Goal: Transaction & Acquisition: Purchase product/service

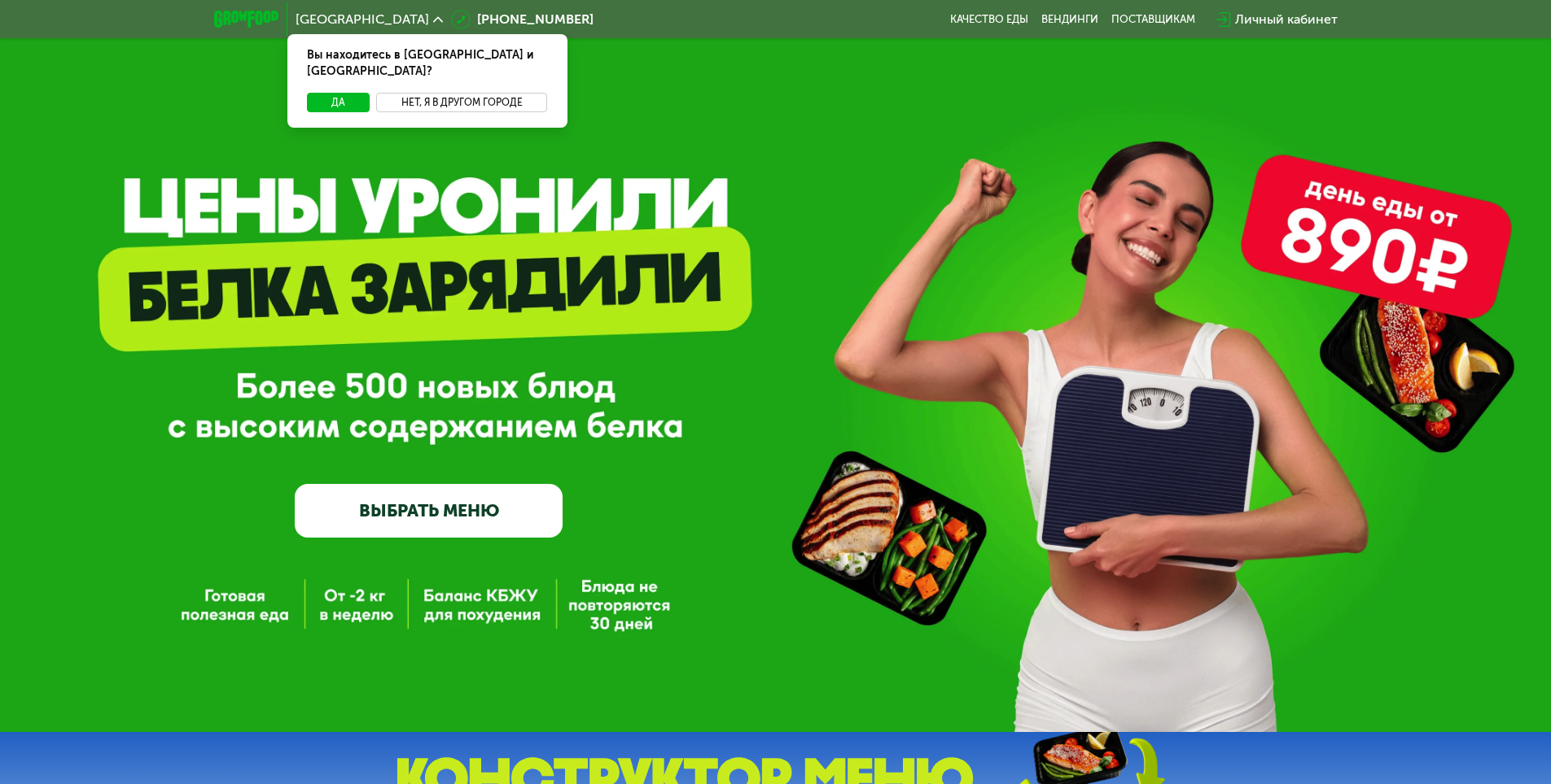
click at [448, 92] on button "Нет, я в другом городе" at bounding box center [461, 102] width 172 height 19
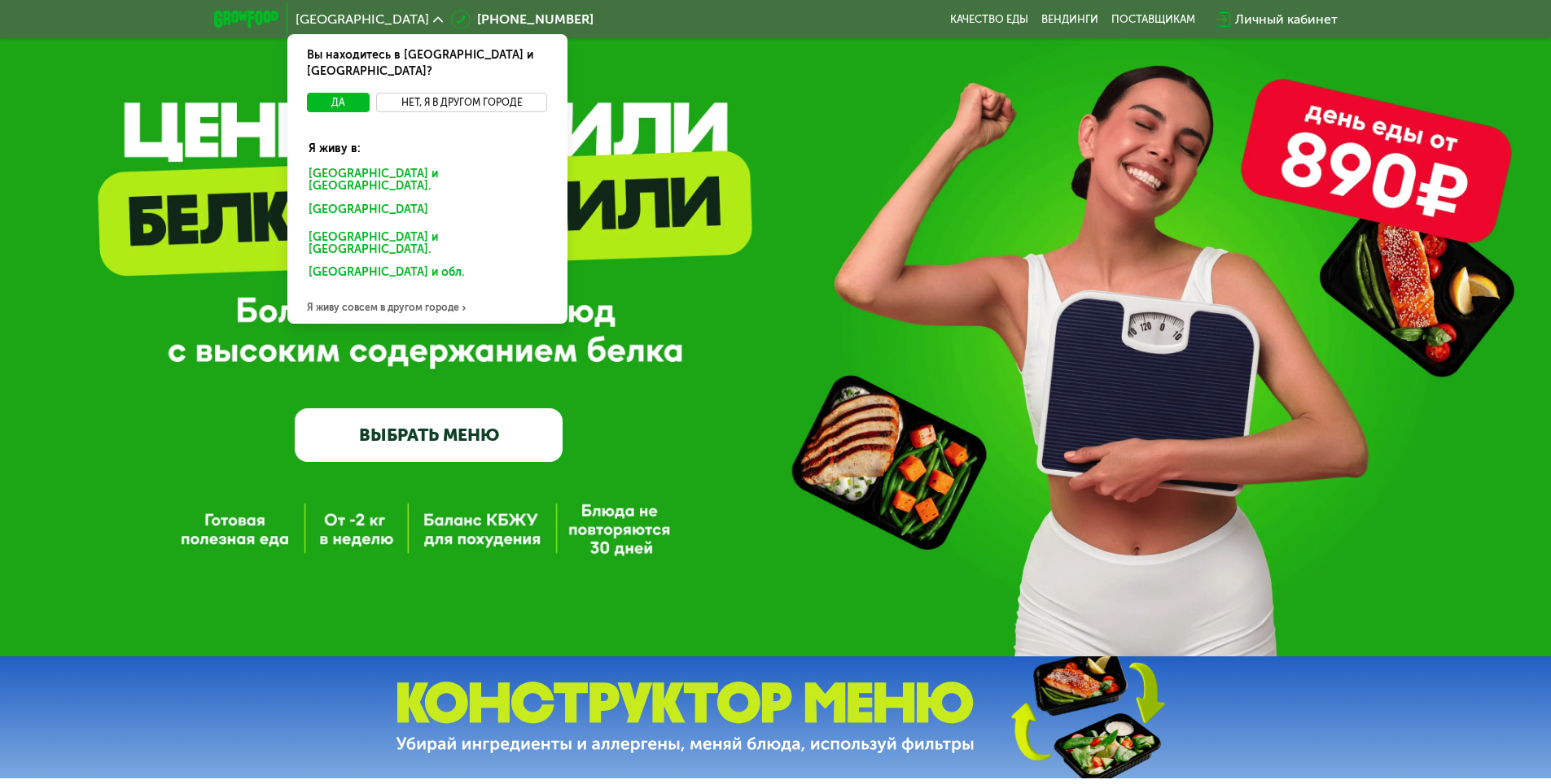
scroll to position [81, 0]
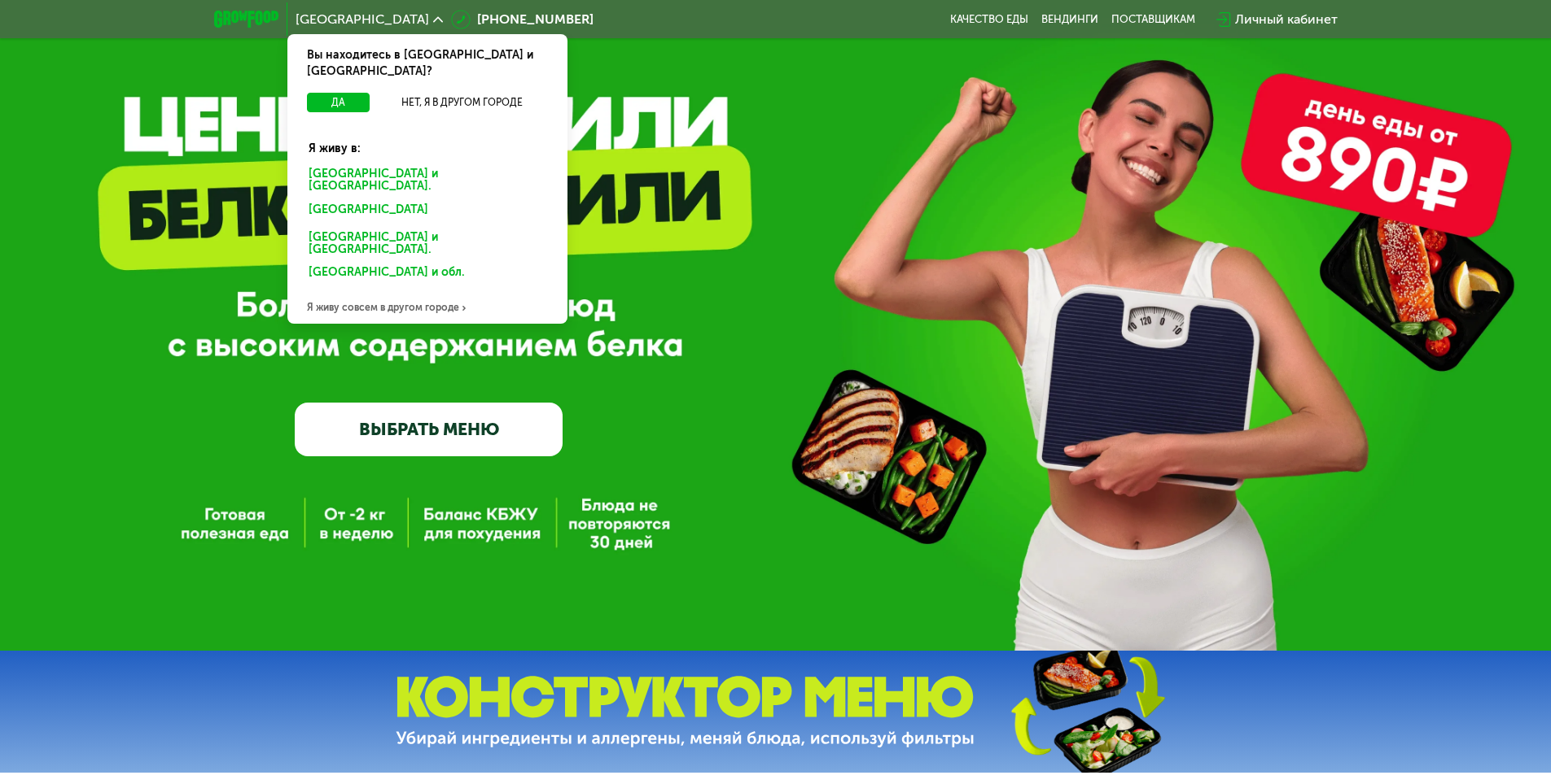
click at [401, 291] on div "Я живу совсем в другом городе" at bounding box center [427, 307] width 280 height 33
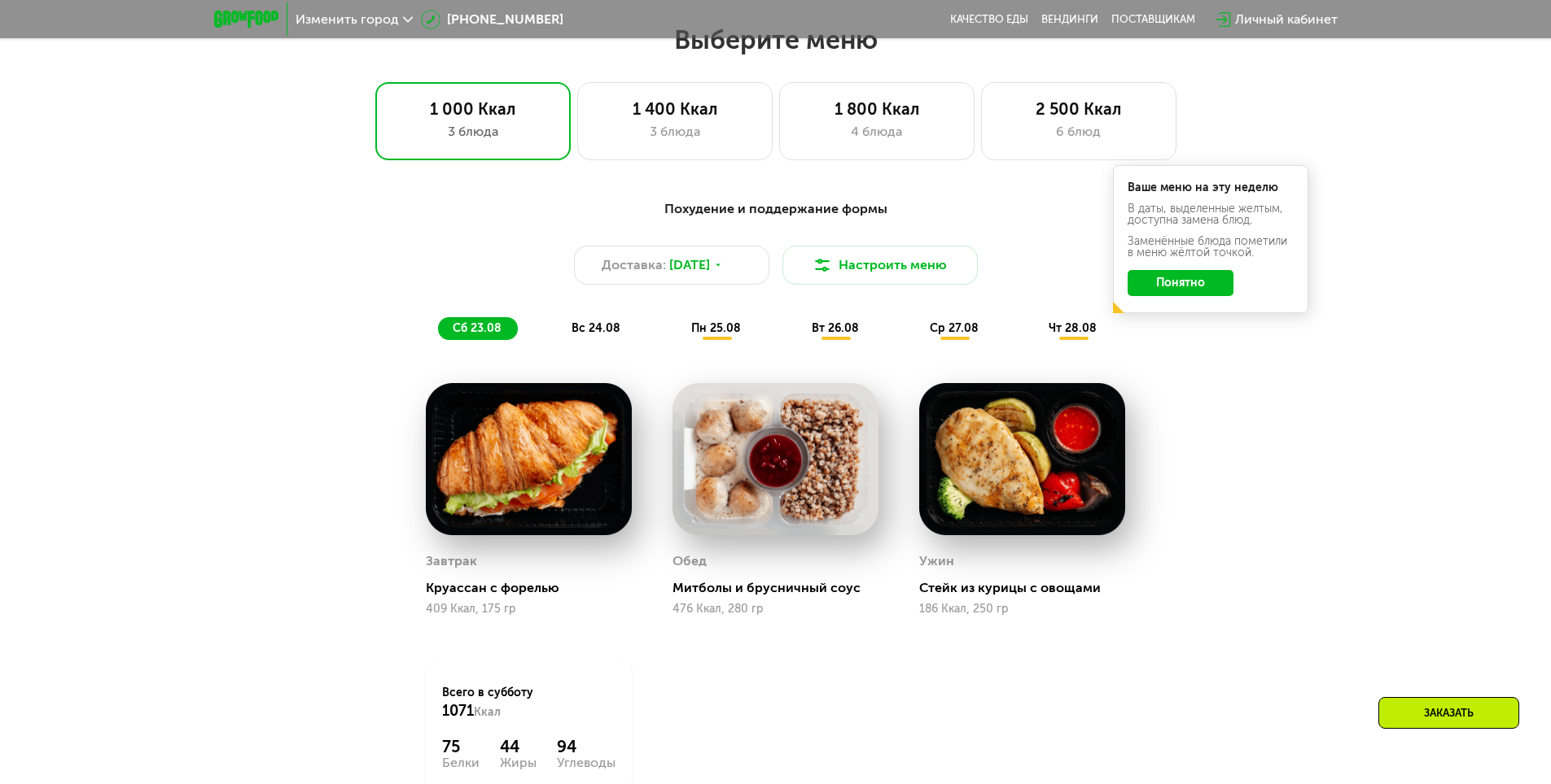
scroll to position [569, 0]
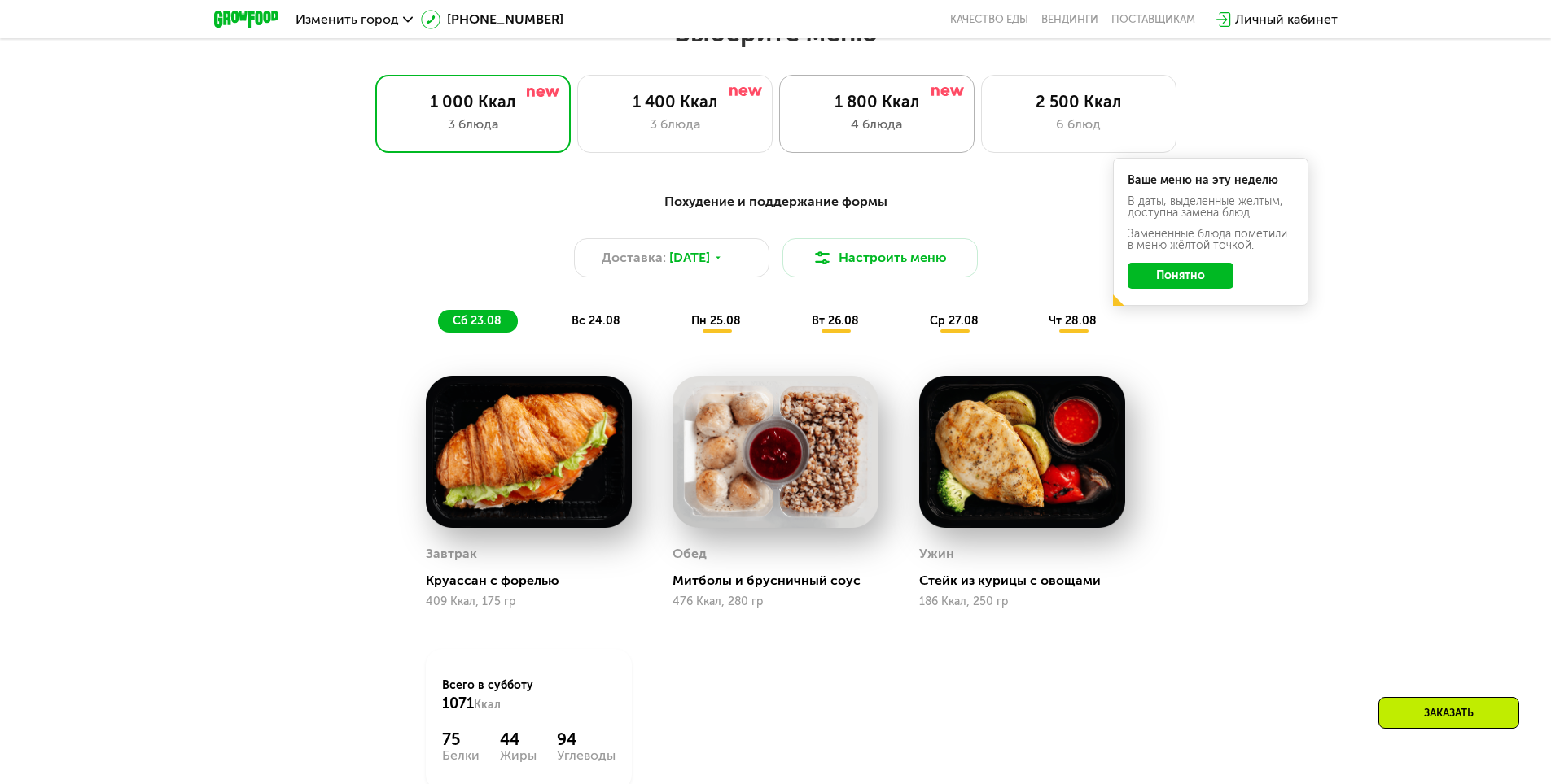
click at [814, 123] on div "4 блюда" at bounding box center [876, 124] width 161 height 19
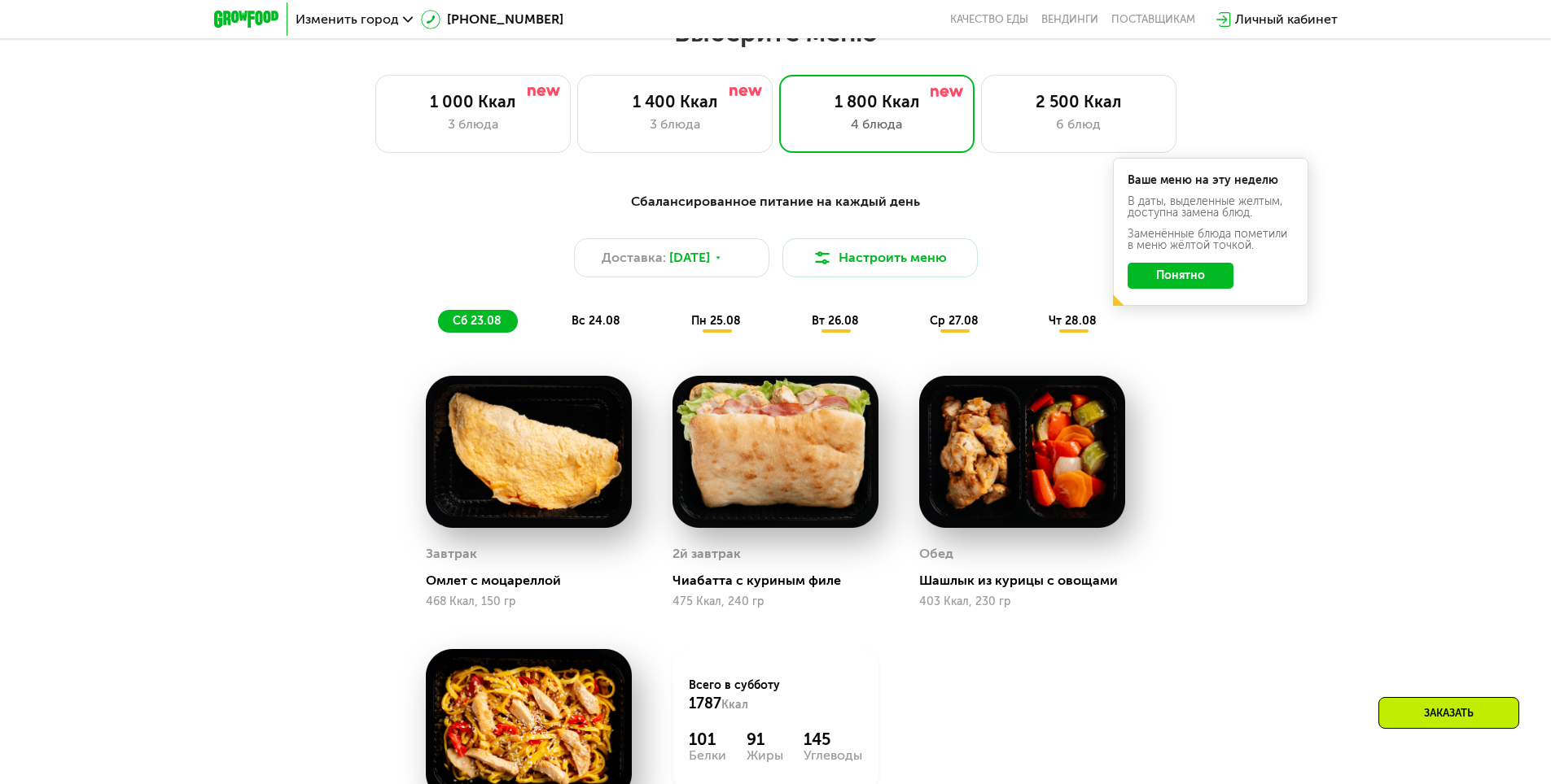
click at [1202, 282] on button "Понятно" at bounding box center [1180, 276] width 106 height 26
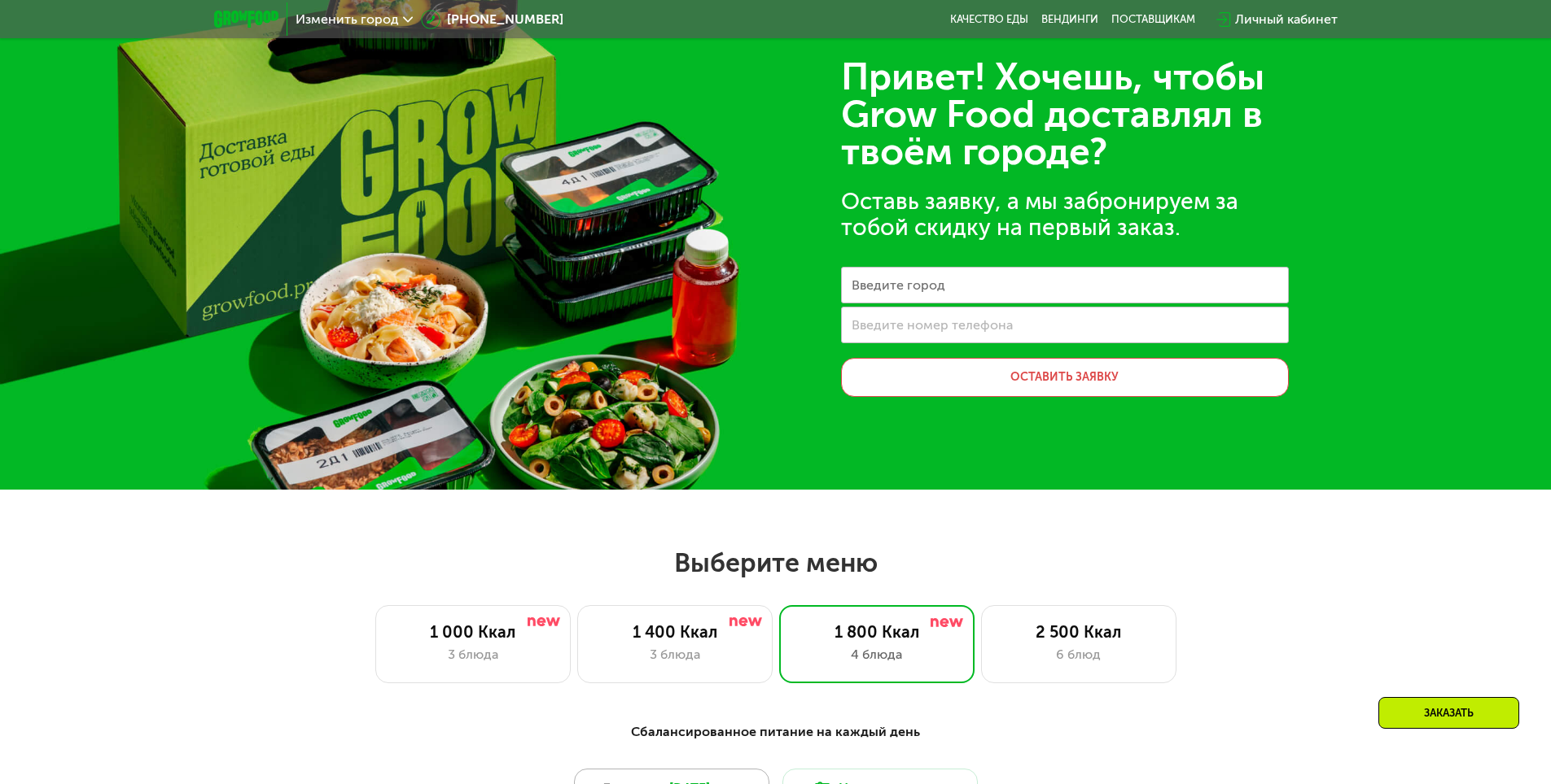
scroll to position [0, 0]
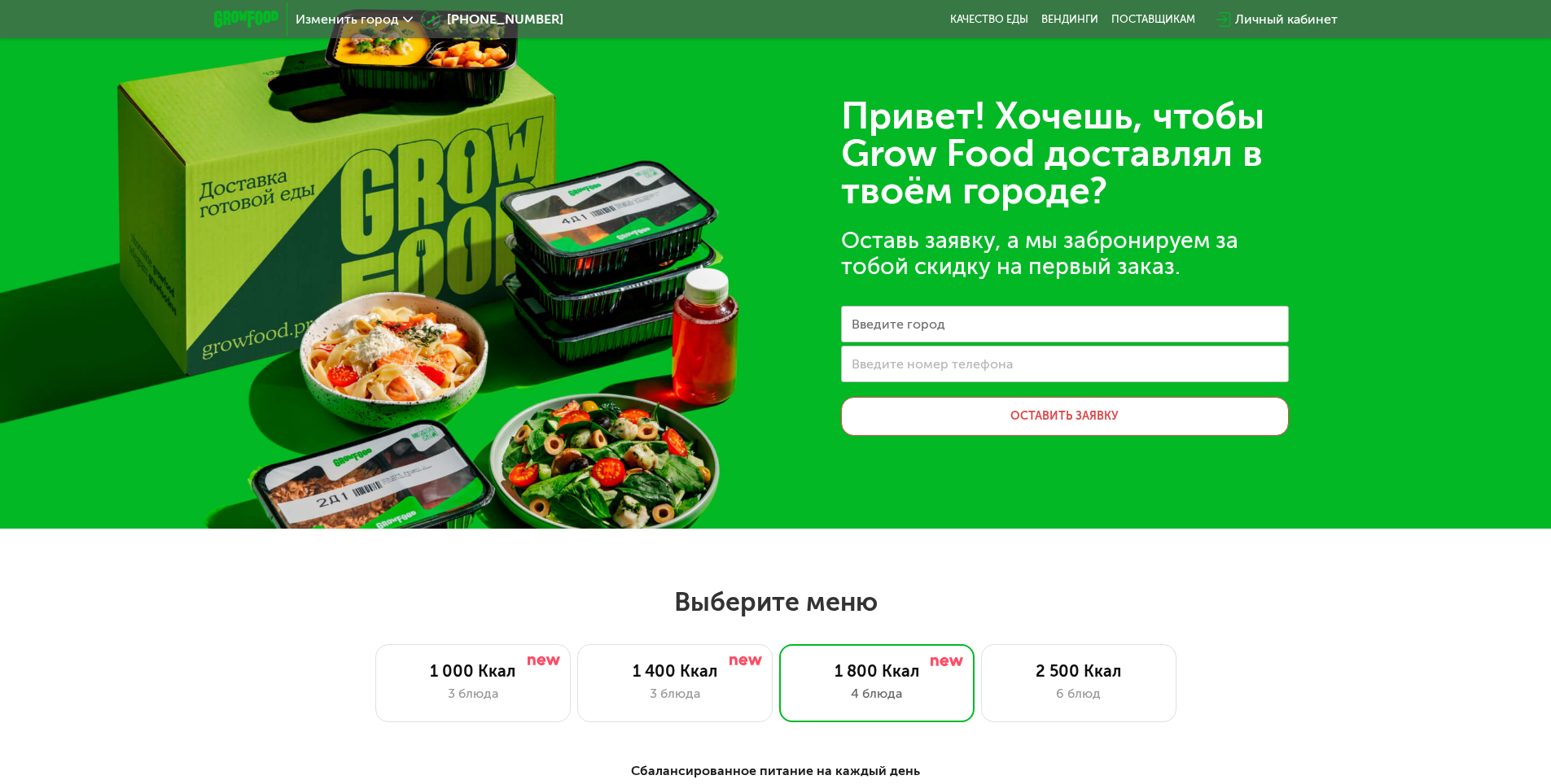
click at [248, 17] on img at bounding box center [246, 18] width 64 height 17
click at [348, 18] on span "Изменить город" at bounding box center [347, 19] width 103 height 13
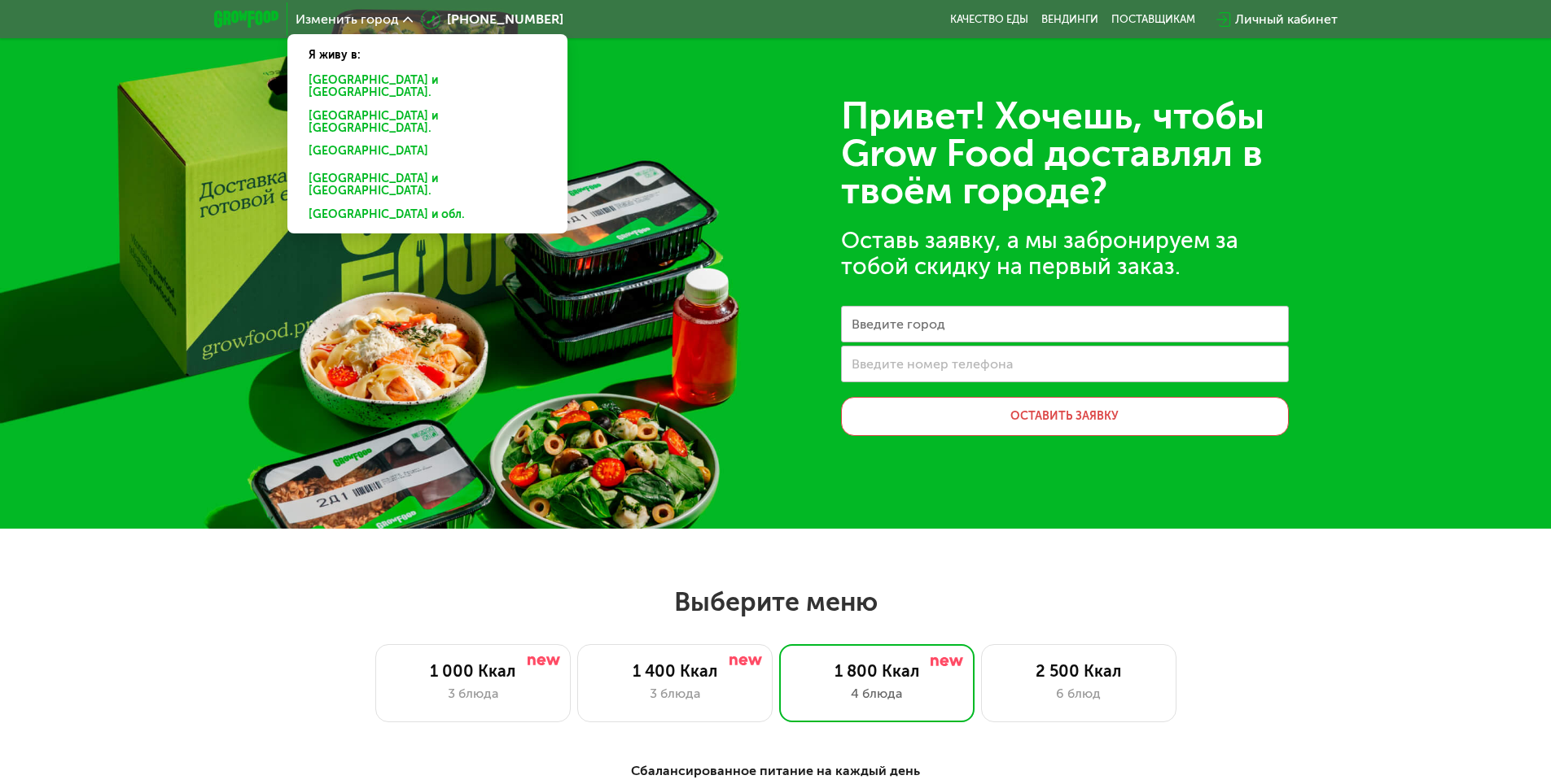
click at [381, 106] on div "[GEOGRAPHIC_DATA] и [GEOGRAPHIC_DATA]." at bounding box center [424, 122] width 254 height 34
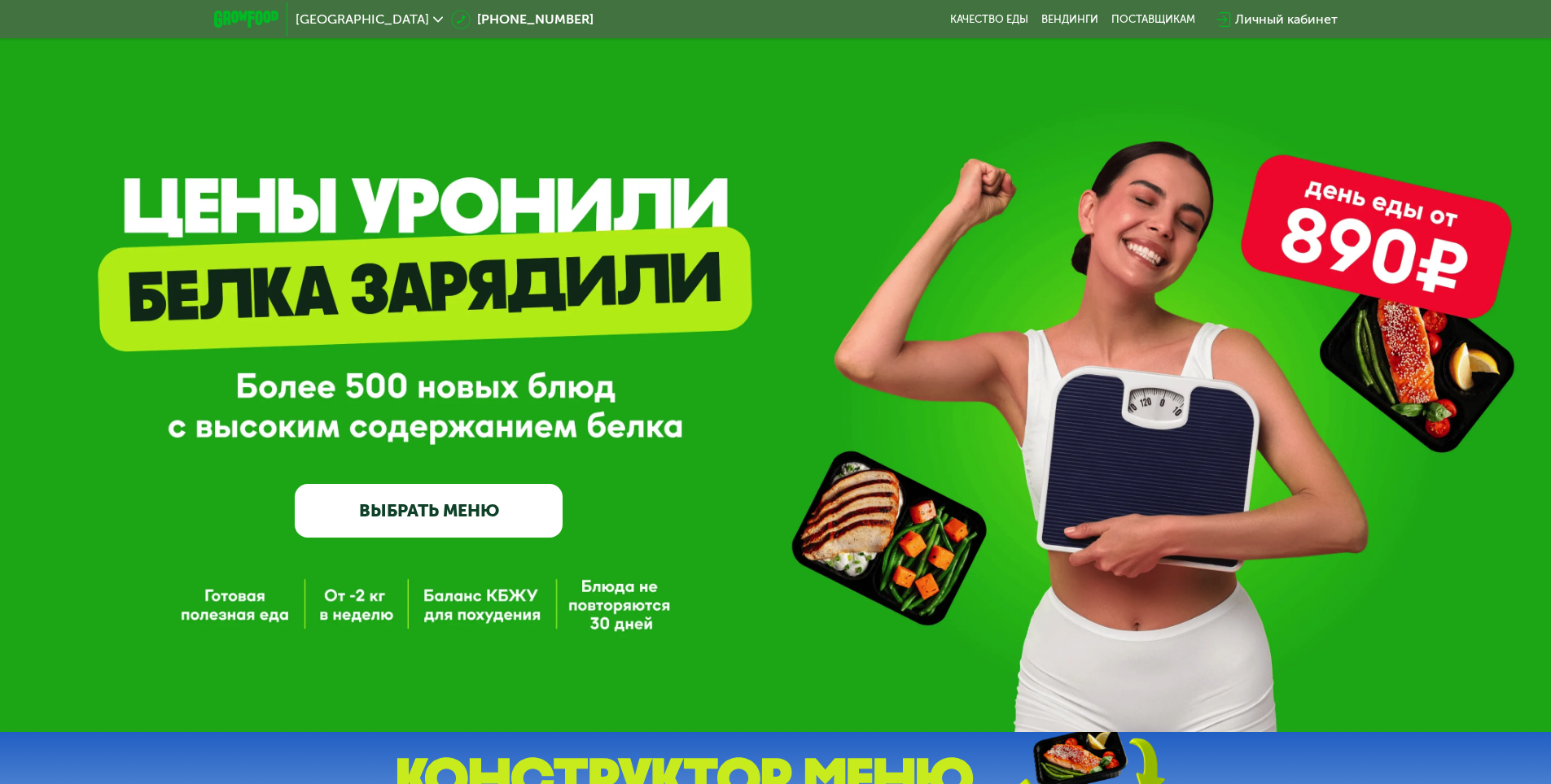
click at [422, 502] on link "ВЫБРАТЬ МЕНЮ" at bounding box center [429, 510] width 268 height 54
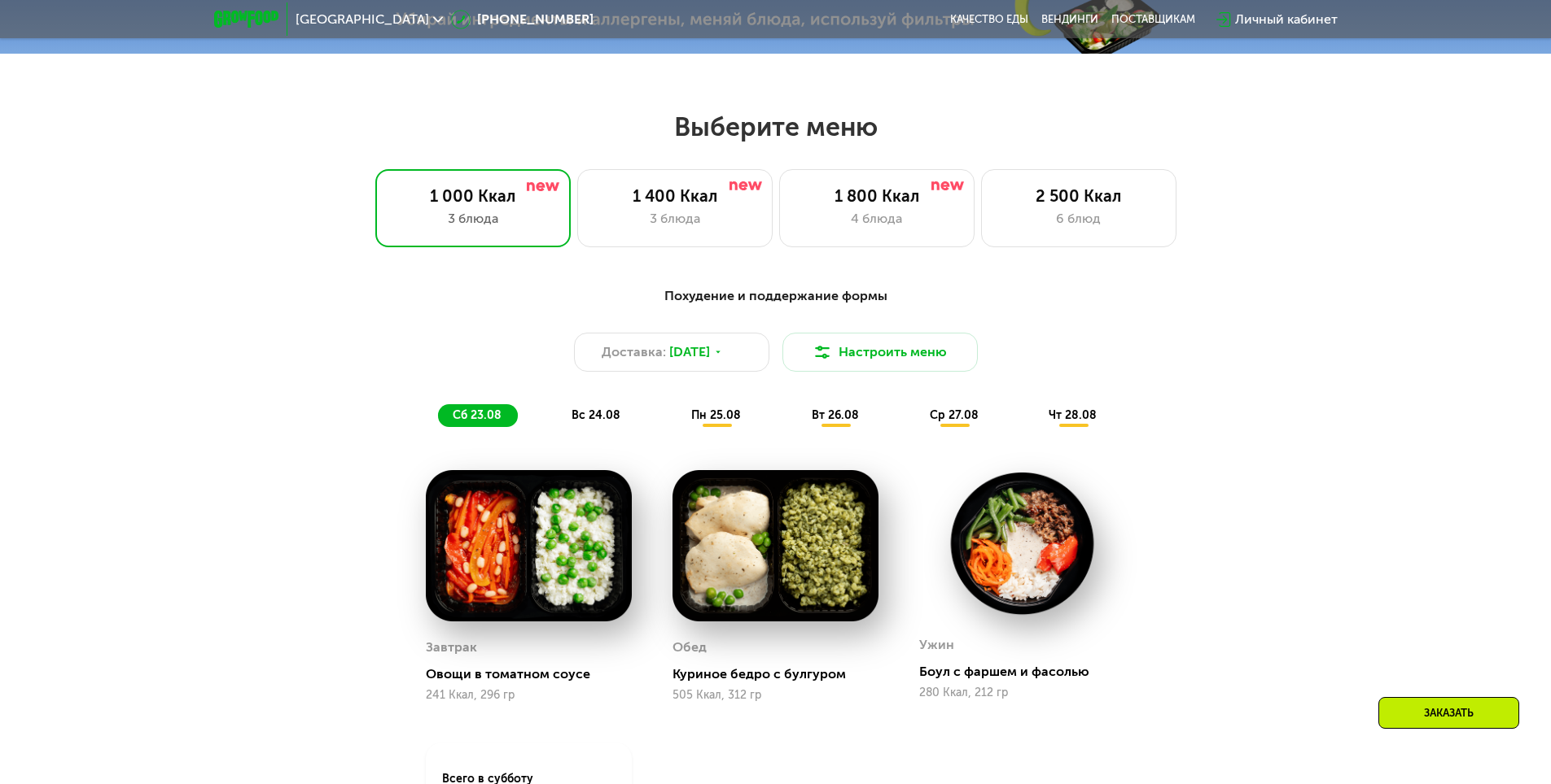
scroll to position [814, 0]
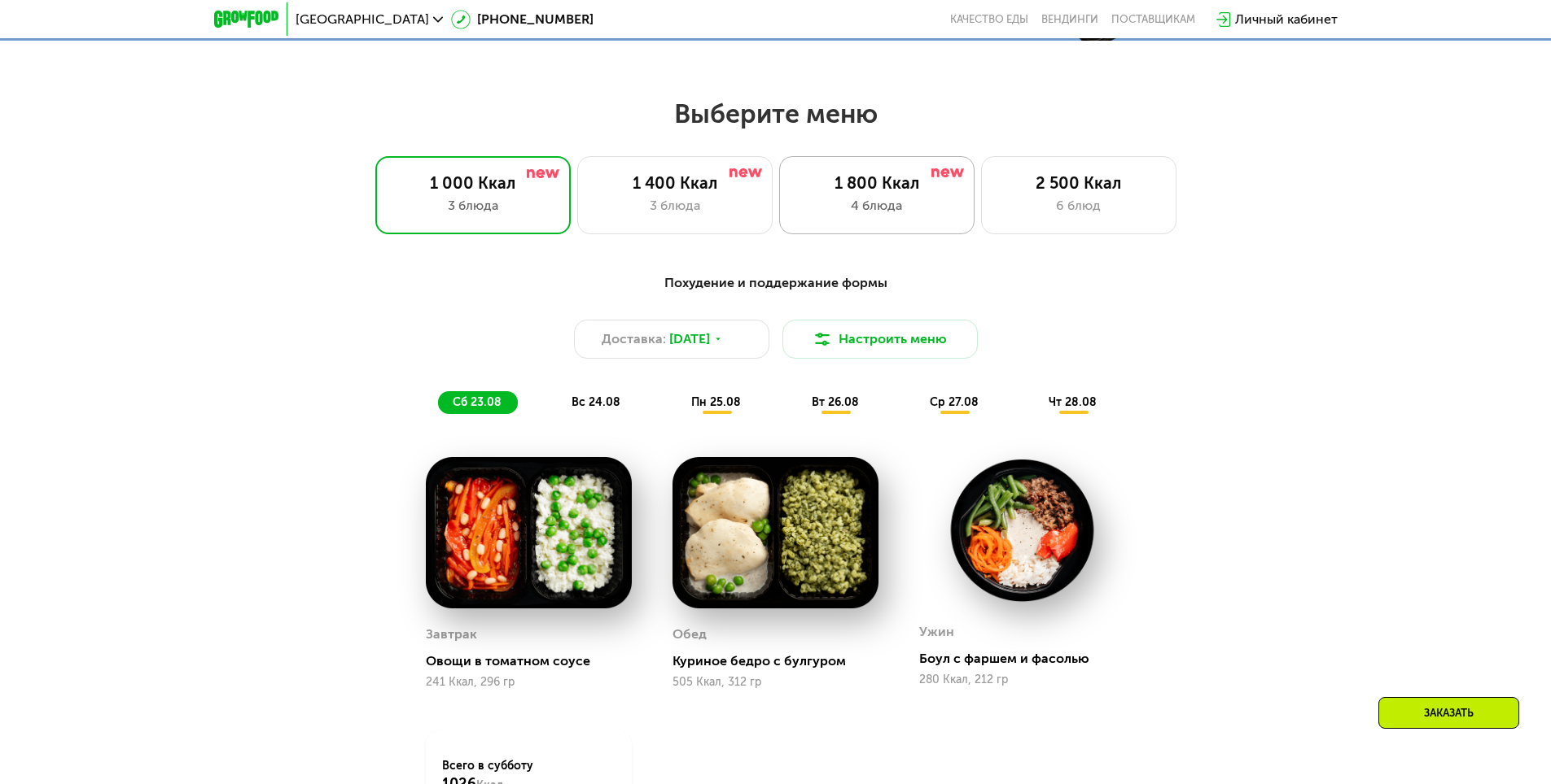
click at [849, 189] on div "1 800 Ккал" at bounding box center [876, 183] width 161 height 19
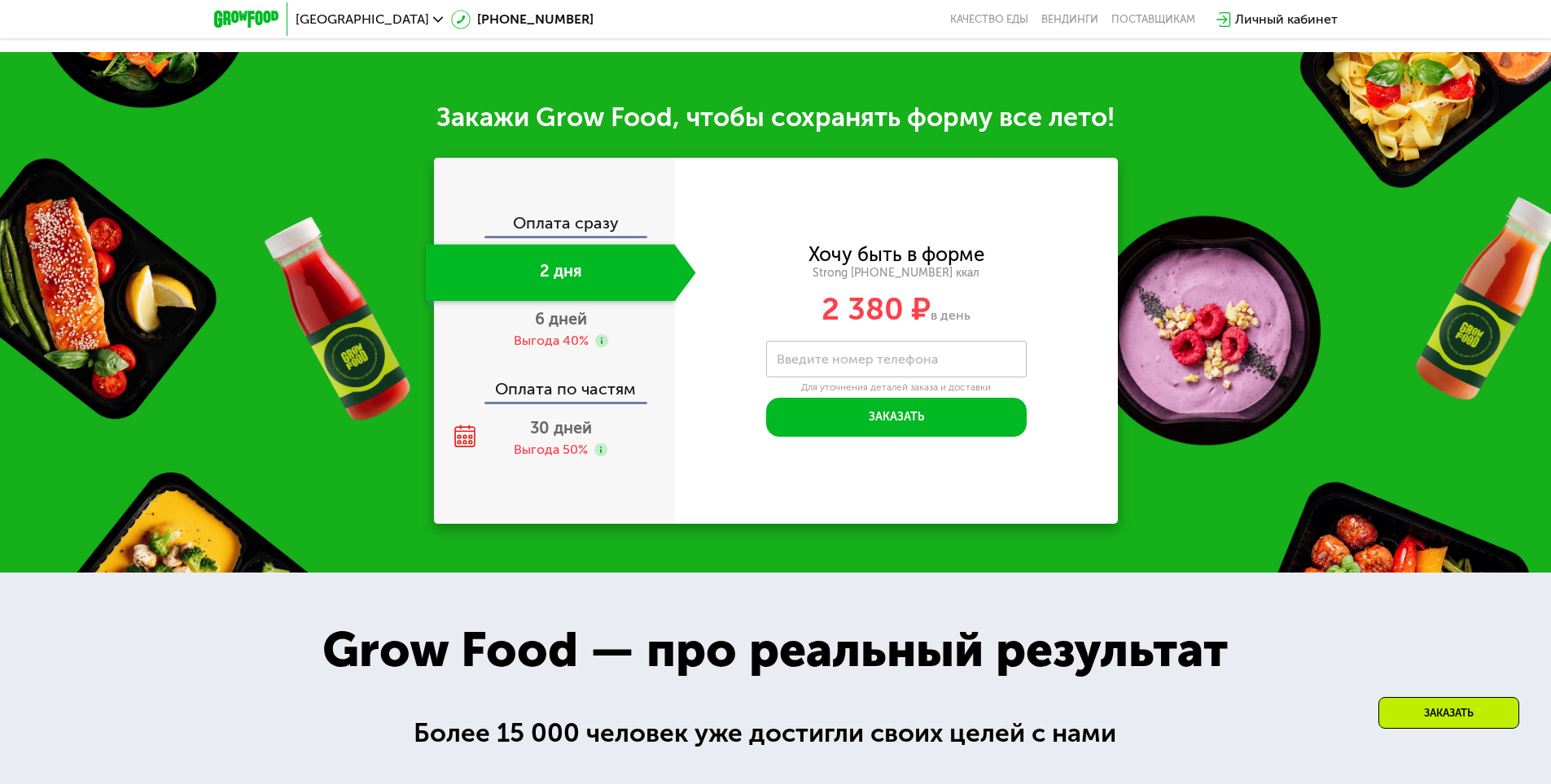
scroll to position [1790, 0]
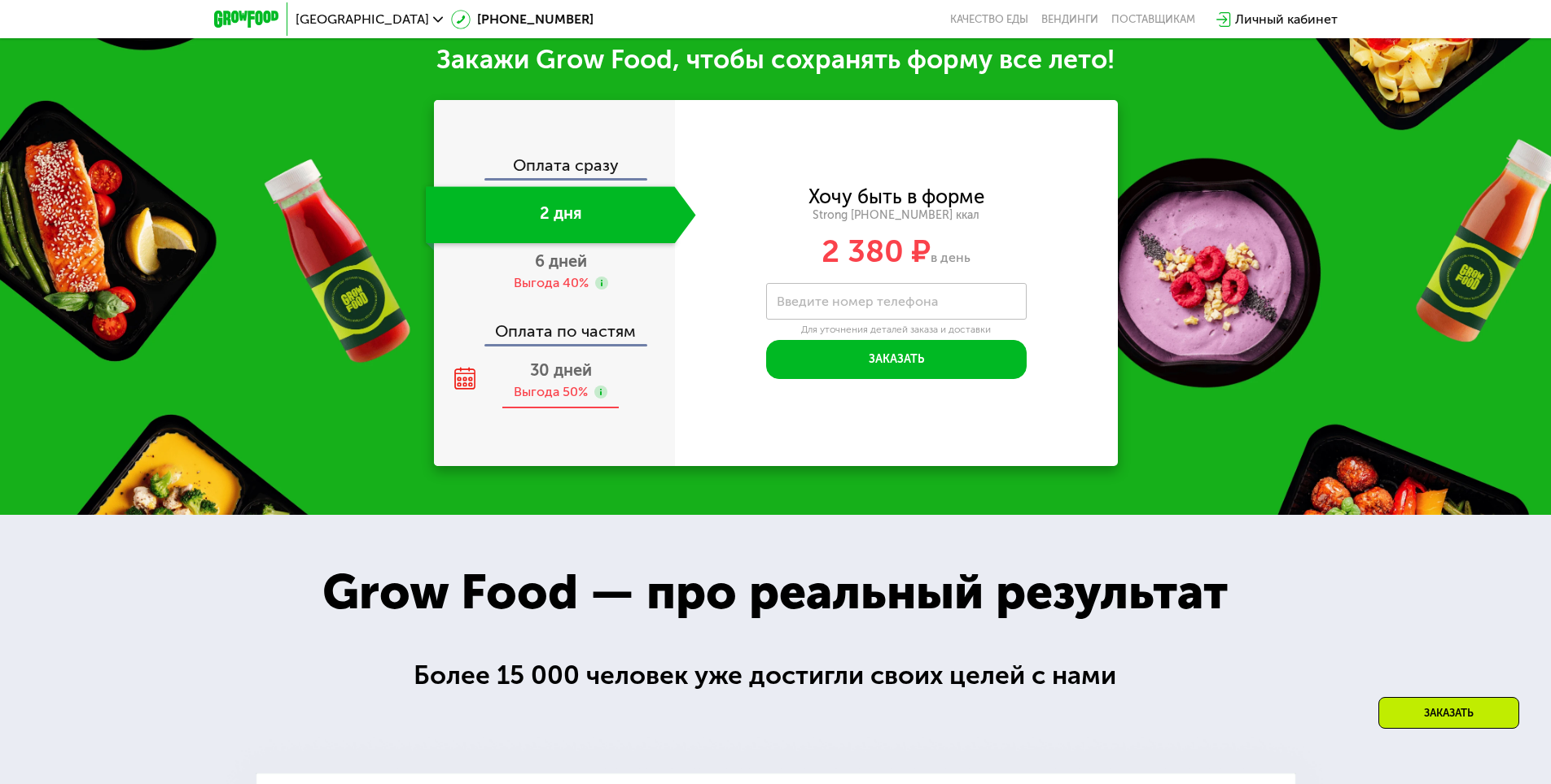
click at [581, 380] on span "30 дней" at bounding box center [561, 370] width 62 height 19
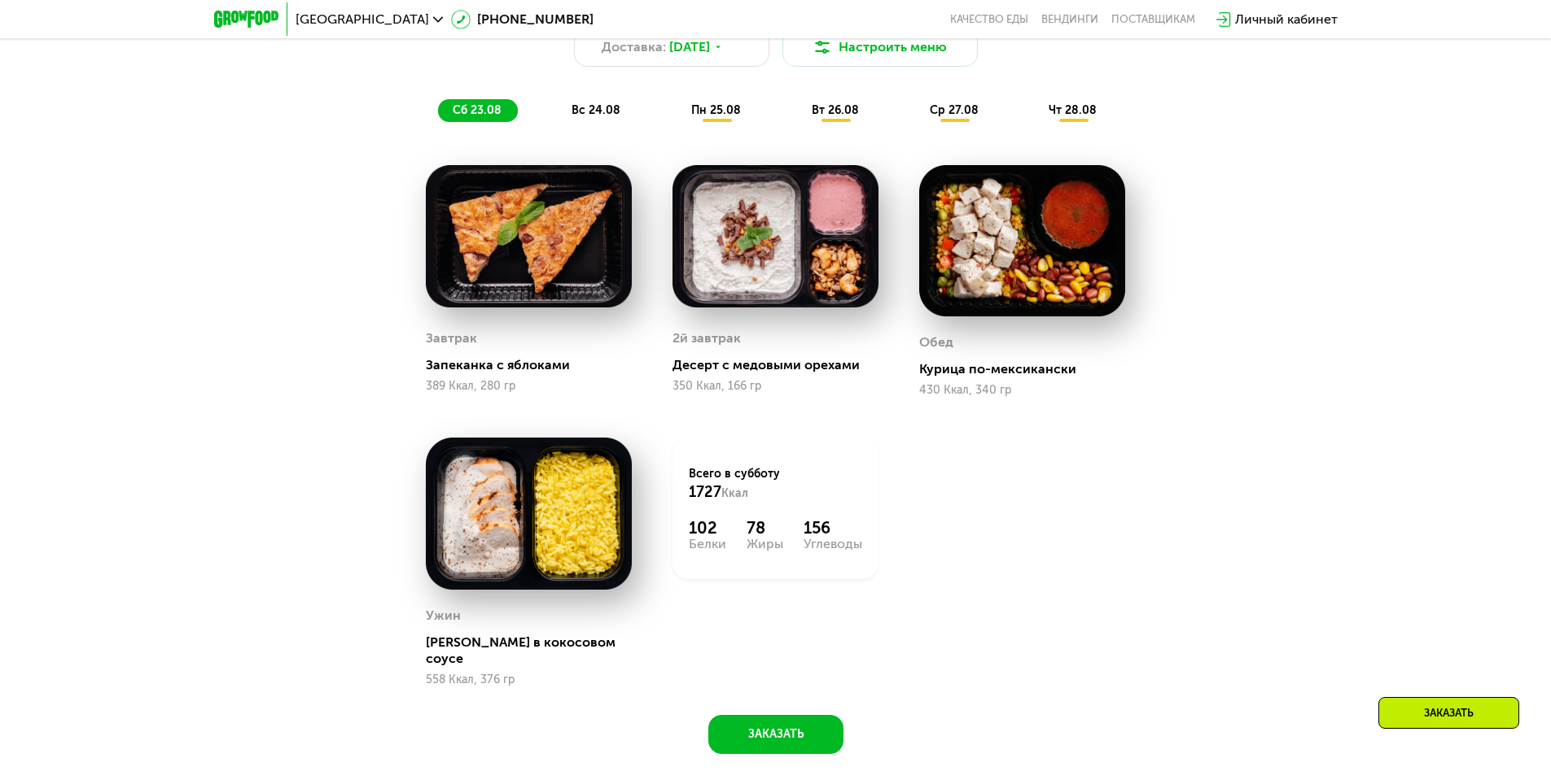
scroll to position [1058, 0]
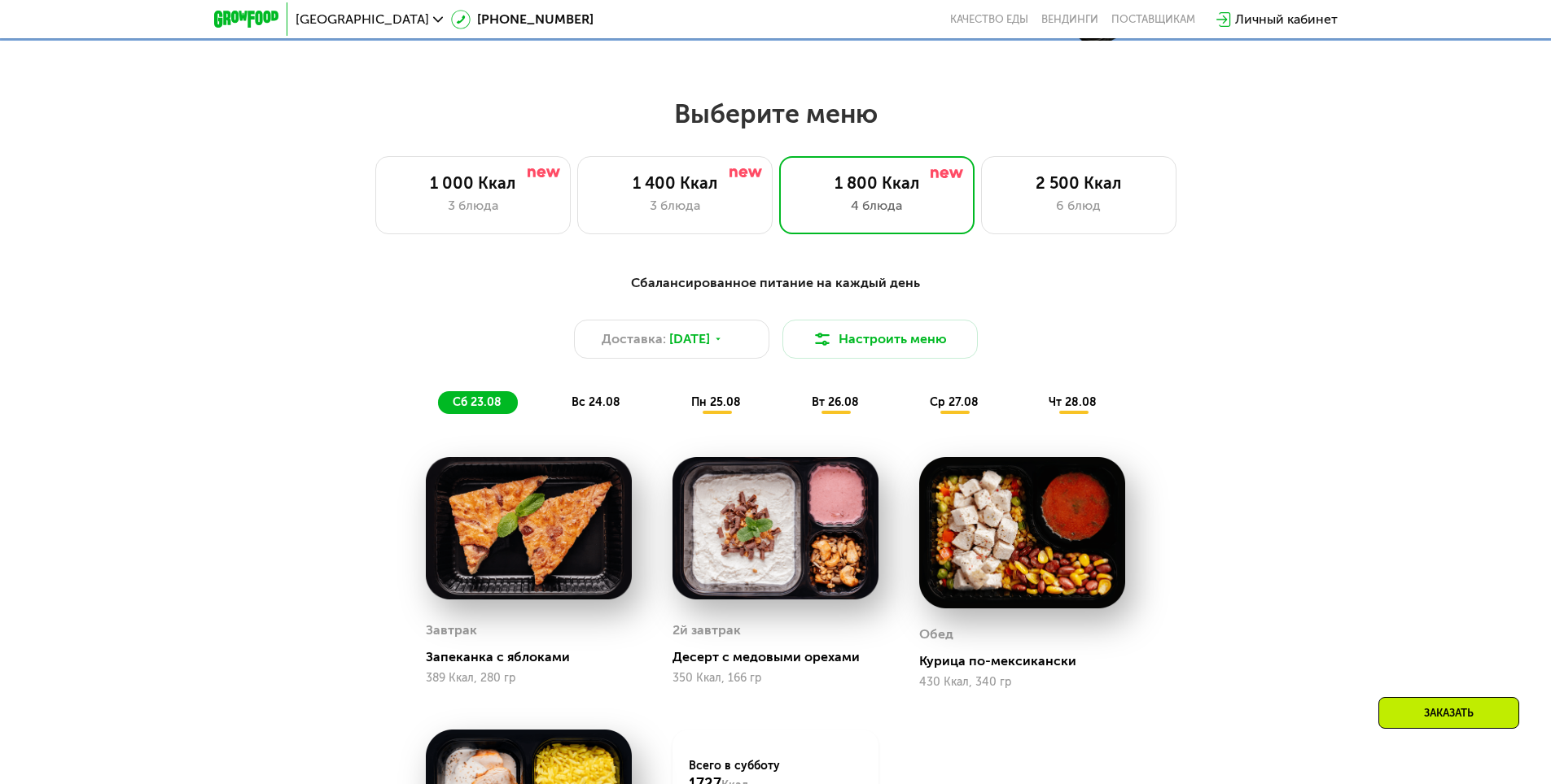
click at [587, 408] on span "вс 24.08" at bounding box center [595, 402] width 48 height 14
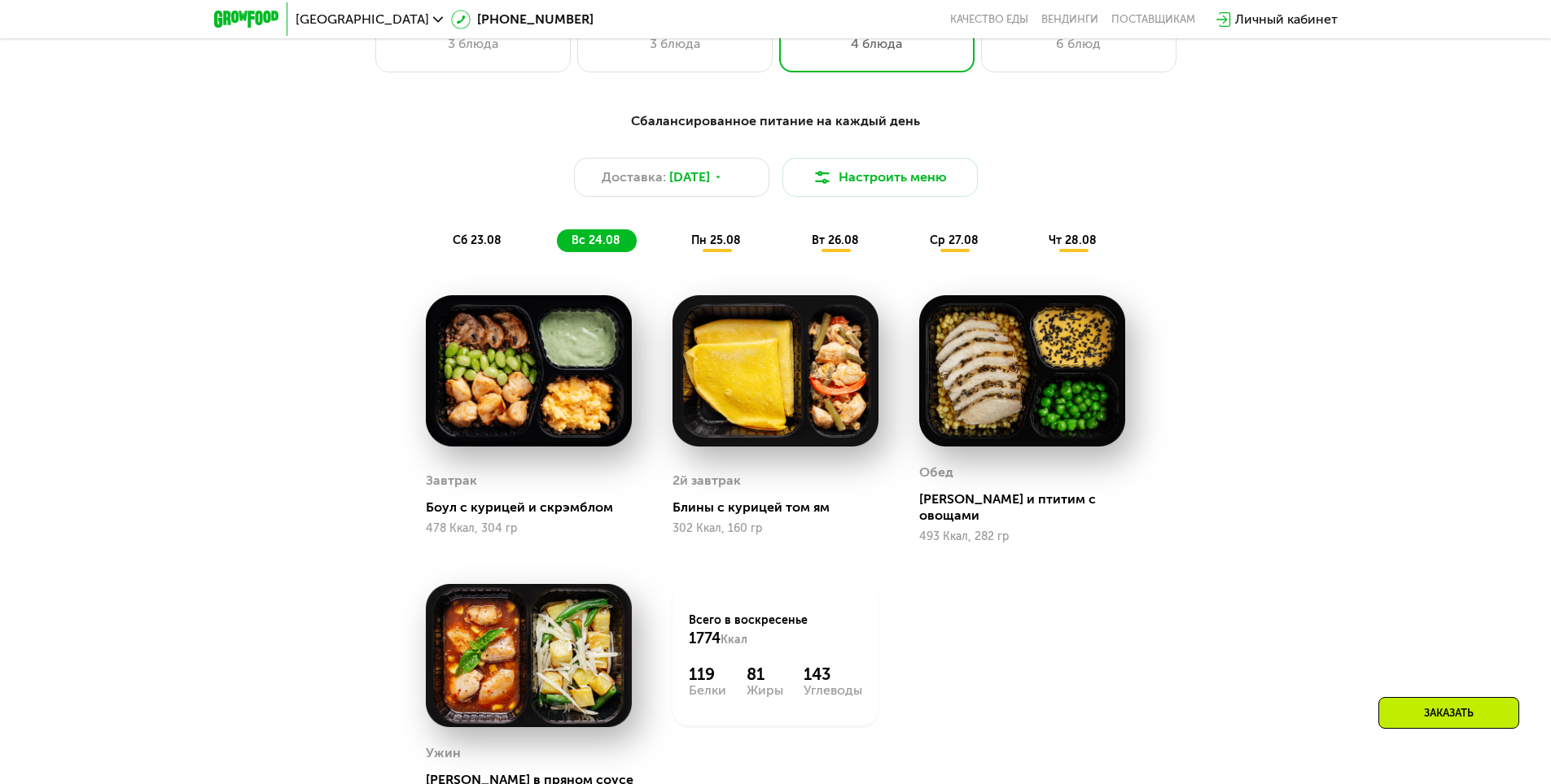
scroll to position [977, 0]
click at [704, 243] on span "пн 25.08" at bounding box center [716, 239] width 49 height 14
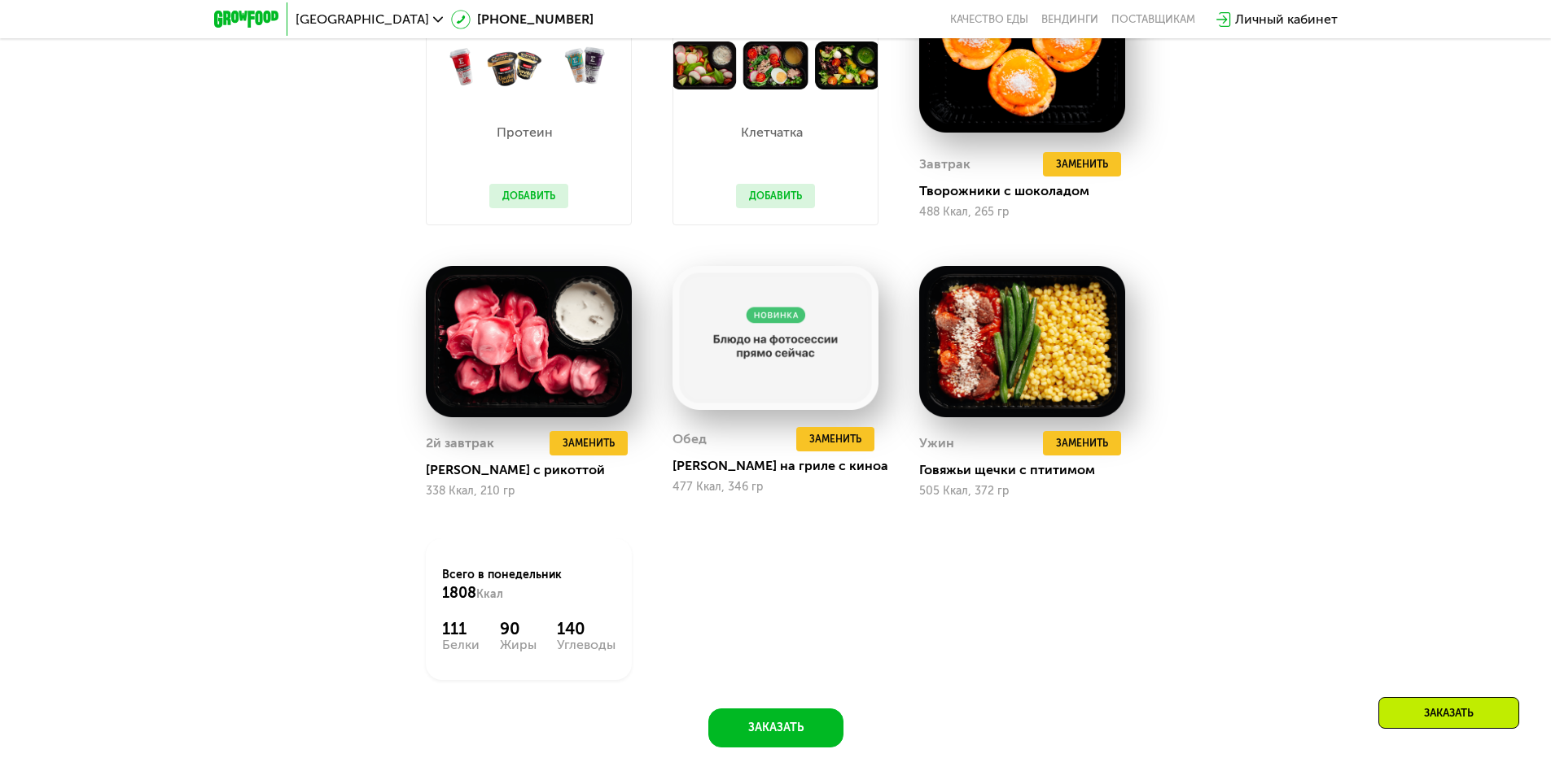
scroll to position [1302, 0]
